Goal: Use online tool/utility: Utilize a website feature to perform a specific function

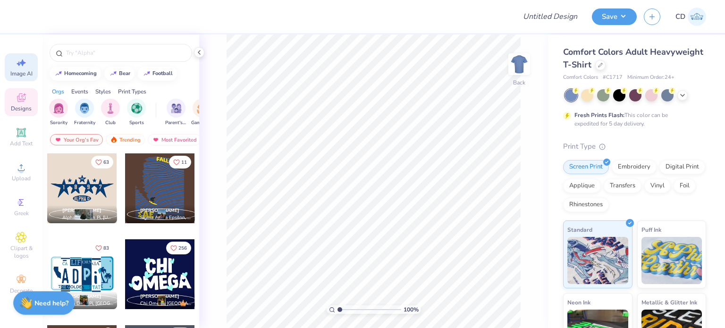
click at [17, 68] on icon at bounding box center [21, 62] width 11 height 11
select select "4"
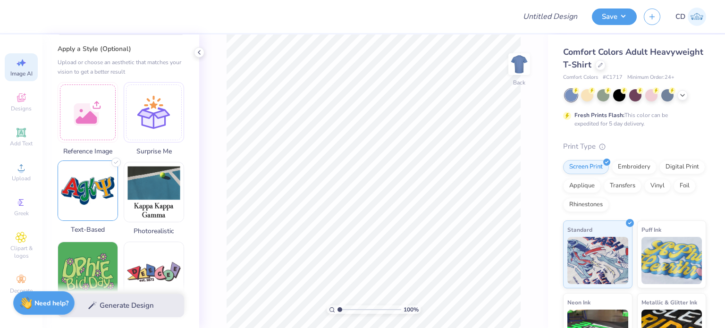
click at [101, 203] on img at bounding box center [87, 190] width 59 height 59
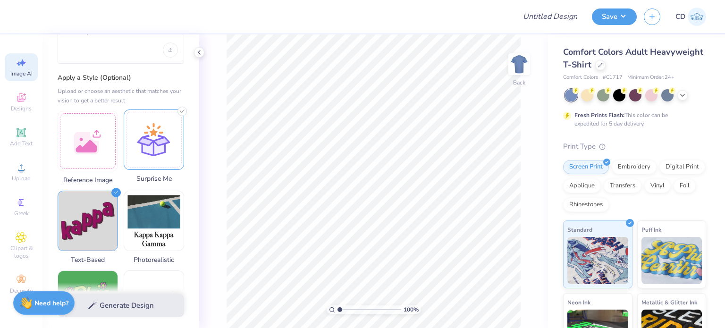
scroll to position [189, 0]
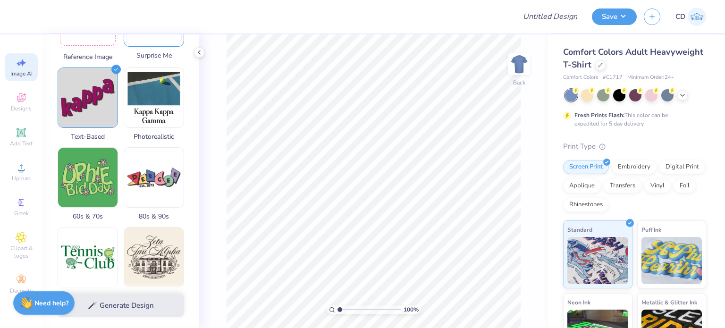
click at [155, 52] on span "Surprise Me" at bounding box center [154, 56] width 60 height 10
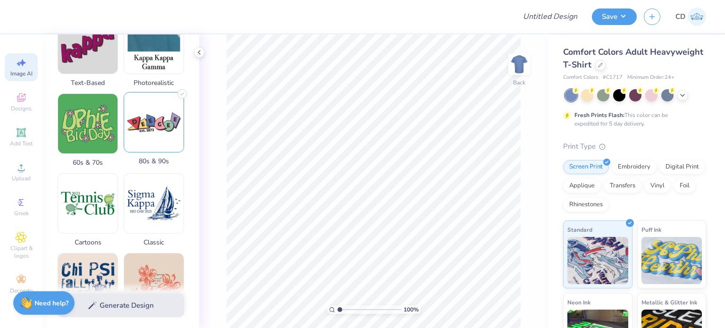
scroll to position [7, 0]
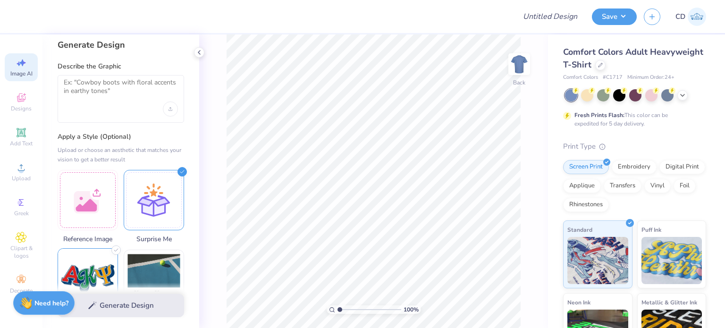
click at [82, 262] on img at bounding box center [87, 278] width 59 height 59
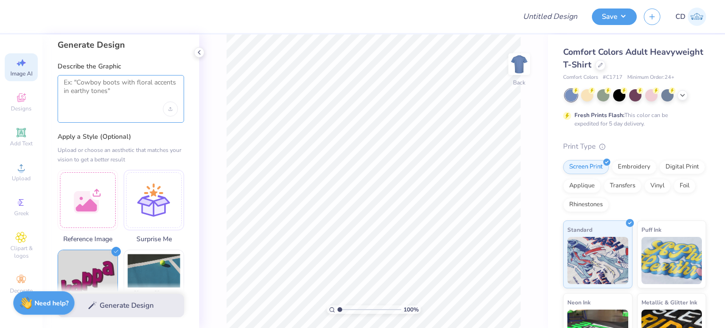
click at [119, 102] on textarea at bounding box center [121, 90] width 114 height 24
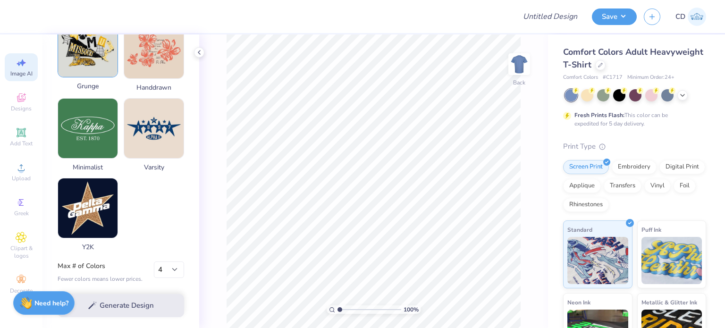
scroll to position [479, 0]
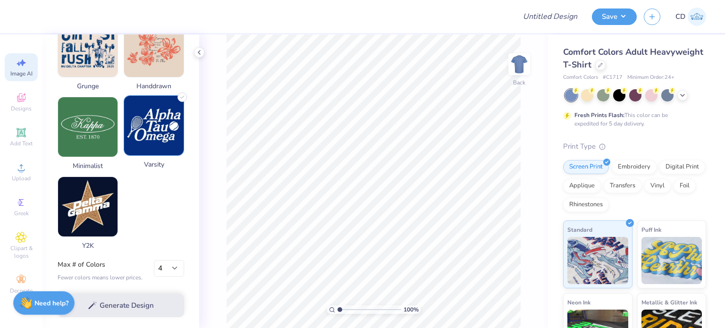
click at [146, 143] on img at bounding box center [153, 125] width 59 height 59
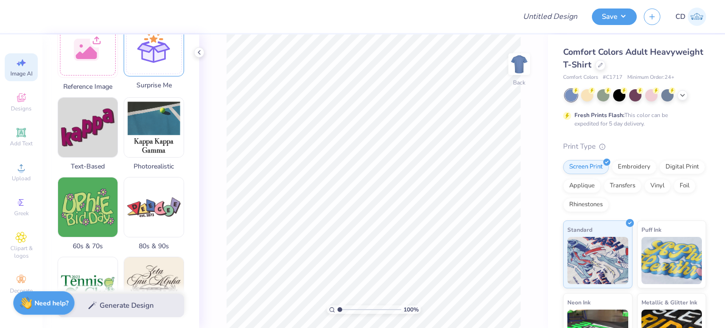
scroll to position [195, 0]
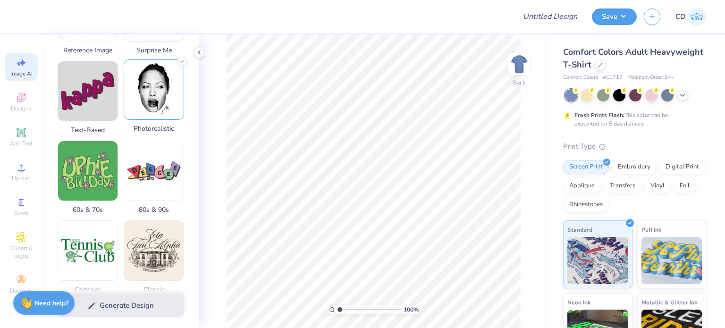
click at [173, 110] on img at bounding box center [153, 89] width 59 height 59
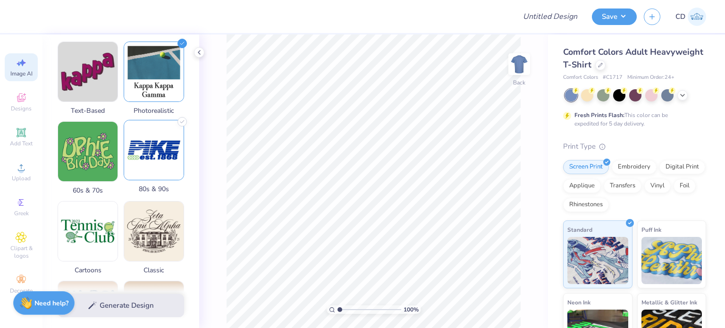
scroll to position [290, 0]
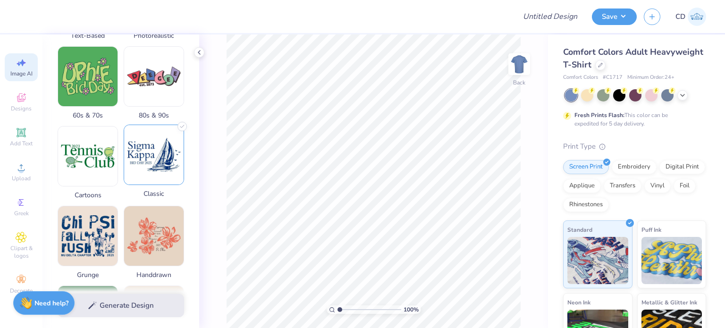
click at [155, 163] on img at bounding box center [153, 154] width 59 height 59
select select "4"
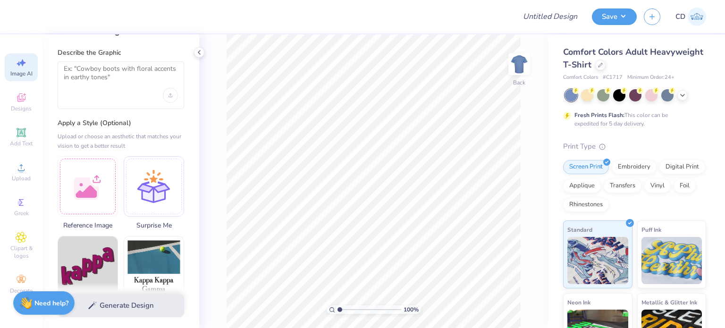
scroll to position [7, 0]
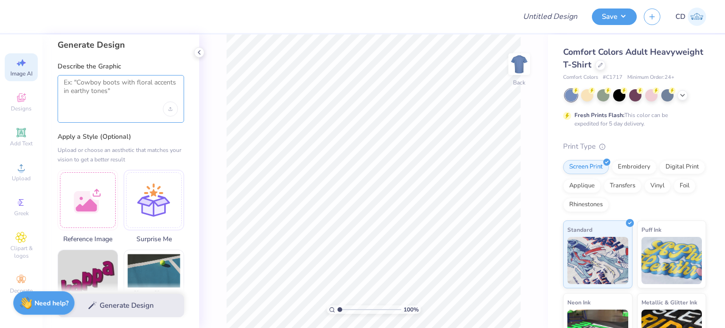
click at [125, 98] on textarea at bounding box center [121, 90] width 114 height 24
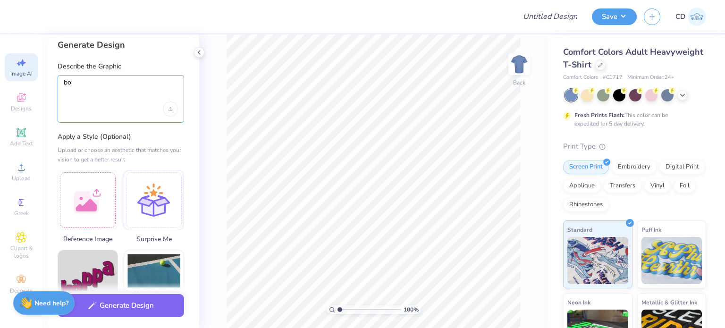
type textarea "b"
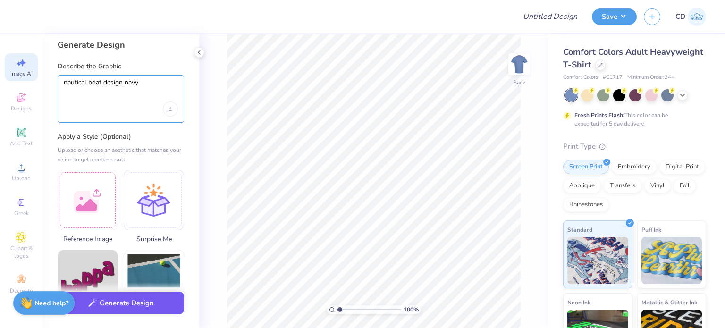
type textarea "nautical boat design navy"
click at [132, 305] on button "Generate Design" at bounding box center [121, 303] width 127 height 23
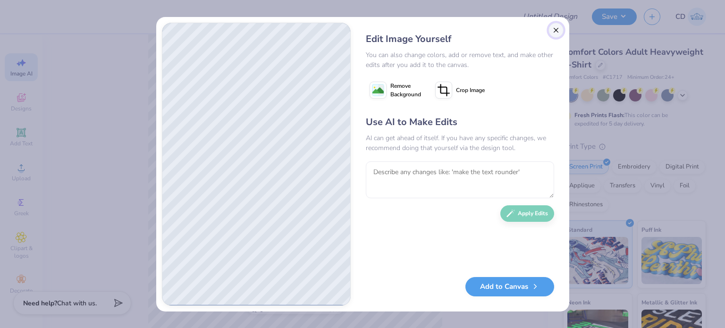
click at [553, 29] on button "Close" at bounding box center [556, 30] width 15 height 15
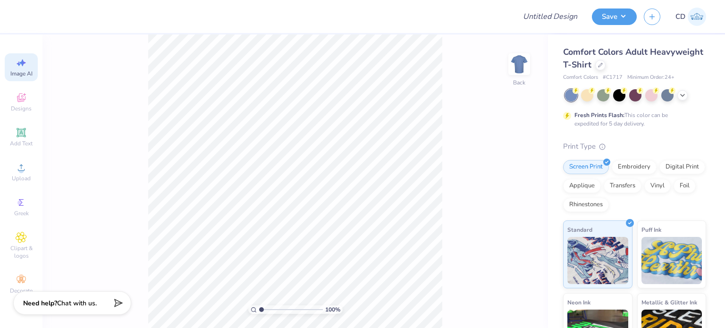
scroll to position [0, 21]
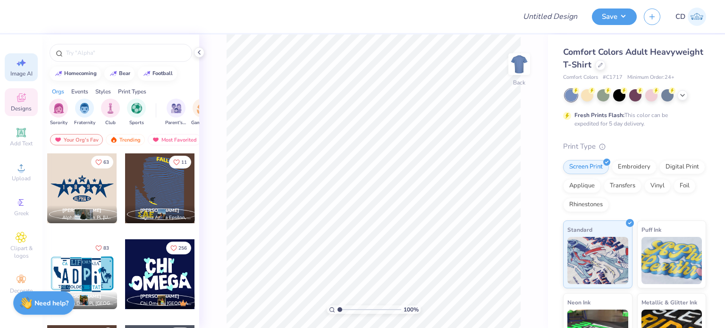
click at [13, 54] on div "Image AI" at bounding box center [21, 67] width 33 height 28
select select "4"
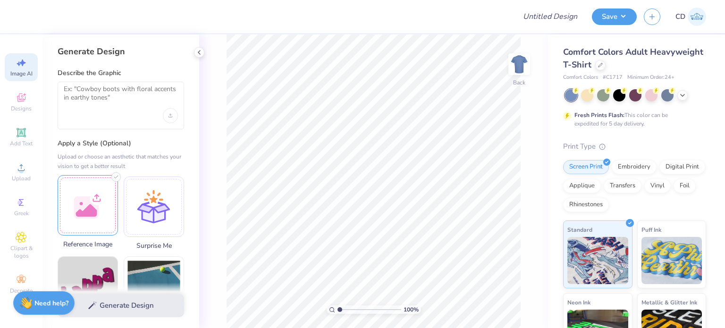
click at [110, 193] on div at bounding box center [88, 205] width 60 height 60
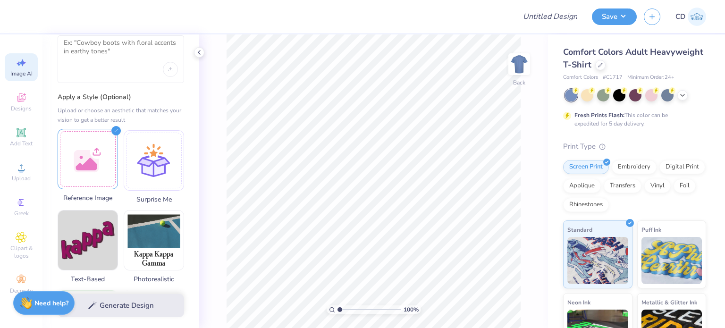
scroll to position [47, 0]
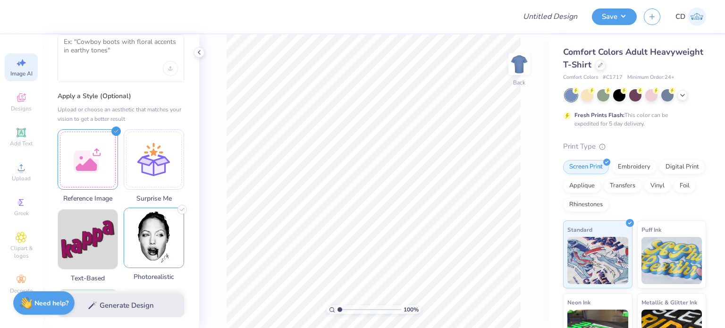
click at [168, 232] on img at bounding box center [153, 237] width 59 height 59
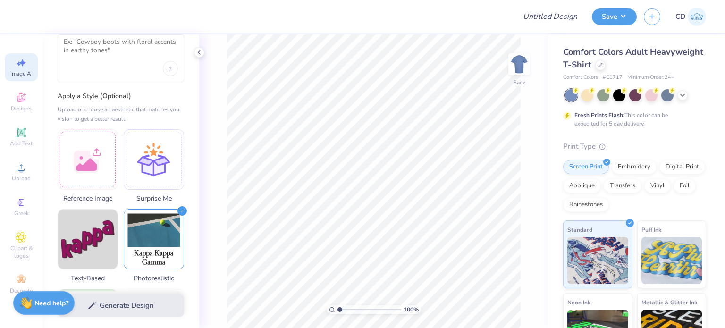
click at [121, 67] on div at bounding box center [121, 58] width 127 height 48
click at [117, 48] on textarea at bounding box center [121, 50] width 114 height 24
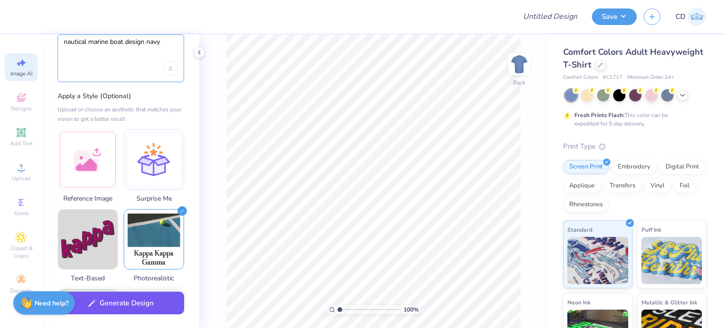
type textarea "nautical marine boat design navy"
click at [145, 295] on button "Generate Design" at bounding box center [121, 303] width 127 height 23
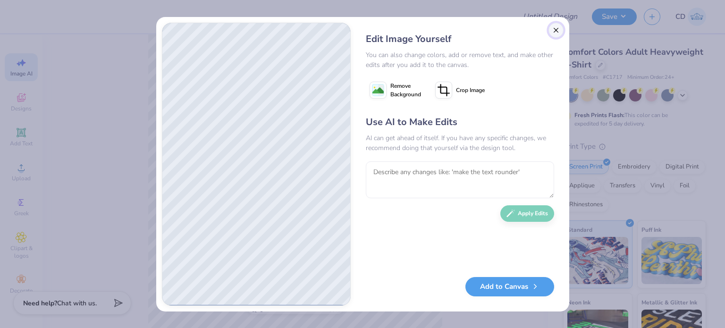
click at [555, 32] on button "Close" at bounding box center [556, 30] width 15 height 15
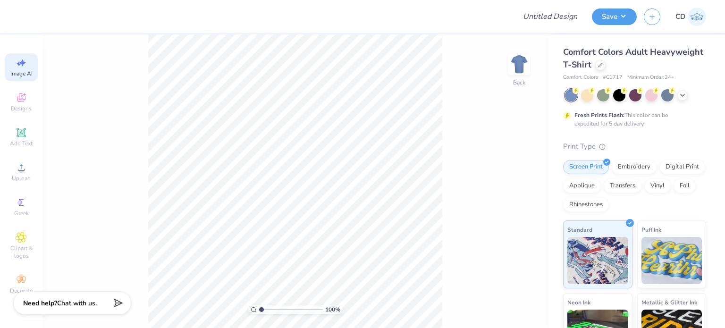
scroll to position [0, 21]
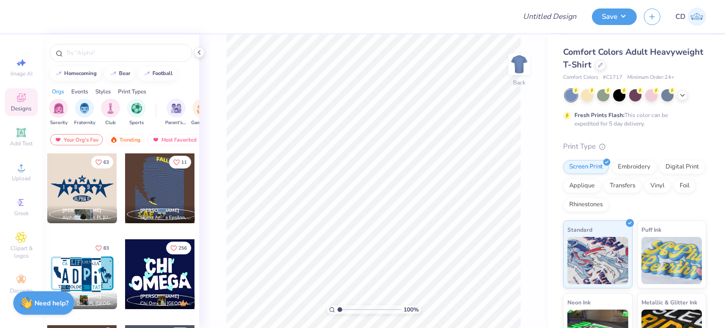
scroll to position [133, 0]
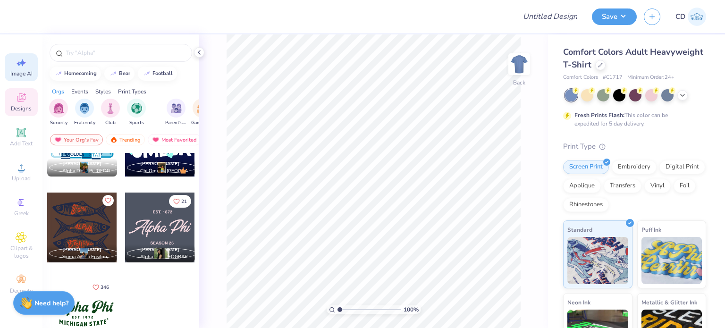
click at [30, 56] on div "Image AI" at bounding box center [21, 67] width 33 height 28
select select "4"
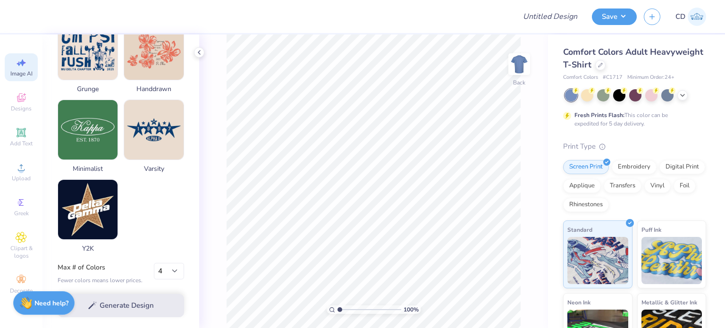
scroll to position [479, 0]
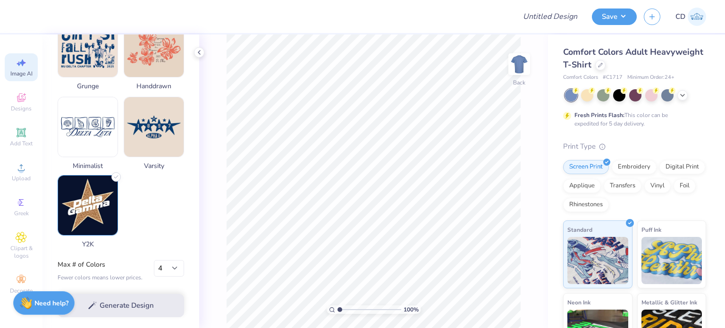
click at [82, 190] on img at bounding box center [87, 205] width 59 height 59
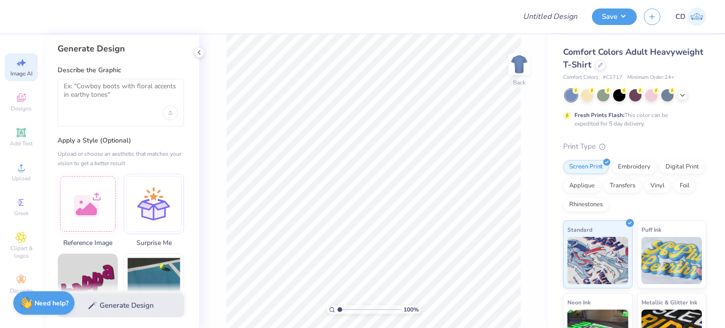
scroll to position [0, 0]
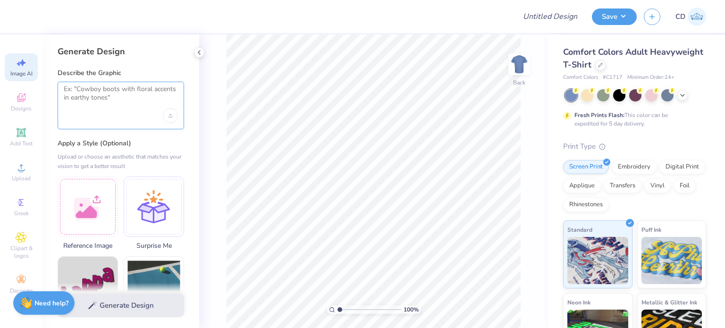
click at [130, 105] on textarea at bounding box center [121, 97] width 114 height 24
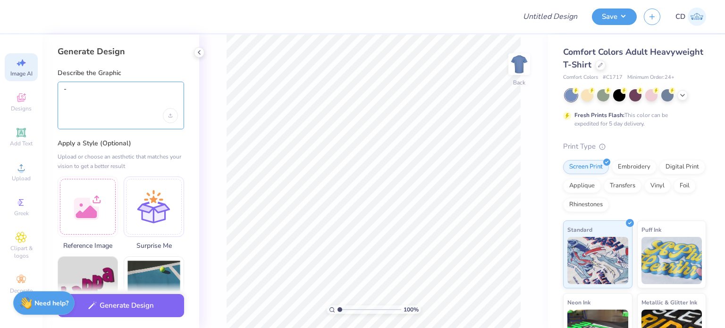
type textarea "-"
